Goal: Task Accomplishment & Management: Complete application form

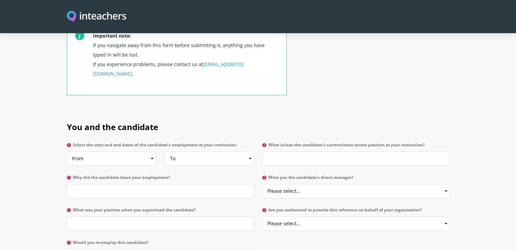
scroll to position [271, 0]
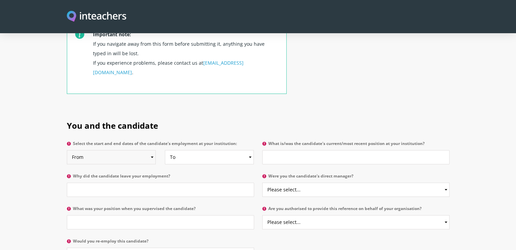
click at [134, 150] on select "From 2025 2024 2023 2022 2021 2020 2019 2018 2017 2016 2015 2014 2013 2012 2011…" at bounding box center [111, 157] width 89 height 14
select select "2025"
click at [67, 150] on select "From 2025 2024 2023 2022 2021 2020 2019 2018 2017 2016 2015 2014 2013 2012 2011…" at bounding box center [111, 157] width 89 height 14
click at [194, 150] on select "To Currently 2025 2024 2023 2022 2021 2020 2019 2018 2017 2016 2015 2014 2013 2…" at bounding box center [209, 157] width 89 height 14
select select
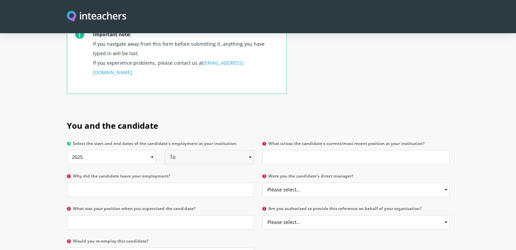
click at [165, 150] on select "To Currently 2025 2024 2023 2022 2021 2020 2019 2018 2017 2016 2015 2014 2013 2…" at bounding box center [209, 157] width 89 height 14
click at [334, 114] on h2 "You and the candidate" at bounding box center [258, 124] width 382 height 28
click at [327, 150] on input "What is/was the candidate's current/most recent position at your institution?" at bounding box center [355, 157] width 187 height 14
type input "Learning Support Assistant"
click at [154, 183] on input "Why did the candidate leave your employment?" at bounding box center [160, 190] width 187 height 14
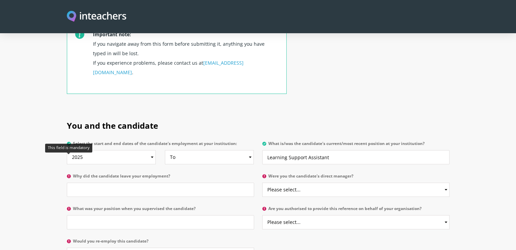
click at [68, 174] on icon at bounding box center [69, 176] width 4 height 4
click at [68, 183] on input "Why did the candidate leave your employment?" at bounding box center [160, 190] width 187 height 14
click at [117, 183] on input "Why did the candidate leave your employment?" at bounding box center [160, 190] width 187 height 14
click at [297, 183] on select "Please select... Yes No" at bounding box center [355, 190] width 187 height 14
select select "Yes"
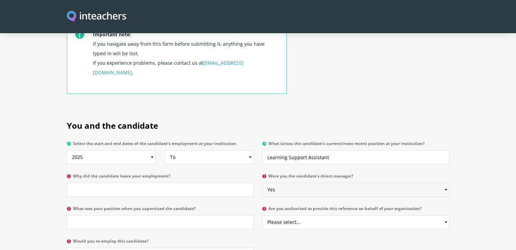
click at [262, 183] on select "Please select... Yes No" at bounding box center [355, 190] width 187 height 14
click at [305, 215] on select "Please select... Yes No" at bounding box center [355, 222] width 187 height 14
select select "Yes"
click at [262, 215] on select "Please select... Yes No" at bounding box center [355, 222] width 187 height 14
click at [183, 215] on input "What was your position when you supervised the candidate?" at bounding box center [160, 222] width 187 height 14
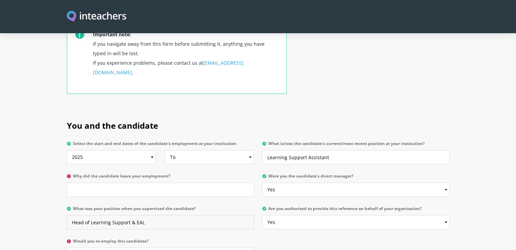
type input "Head of Learning Support & EAL"
click at [114, 183] on input "Why did the candidate leave your employment?" at bounding box center [160, 190] width 187 height 14
type input "Career opportunites"
click at [39, 174] on section "You and the candidate Select the start and end dates of the candidate's employm…" at bounding box center [258, 189] width 516 height 159
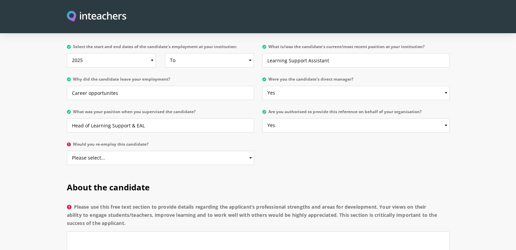
scroll to position [373, 0]
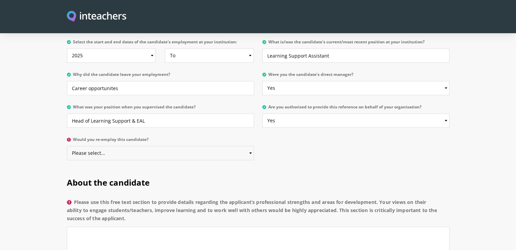
click at [117, 146] on select "Please select... Yes No" at bounding box center [160, 153] width 187 height 14
select select "Yes"
click at [67, 146] on select "Please select... Yes No" at bounding box center [160, 153] width 187 height 14
click at [340, 167] on h2 "About the candidate" at bounding box center [258, 181] width 382 height 28
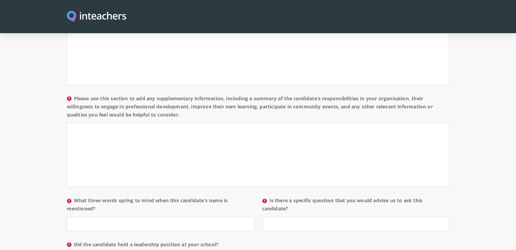
scroll to position [475, 0]
